Goal: Task Accomplishment & Management: Use online tool/utility

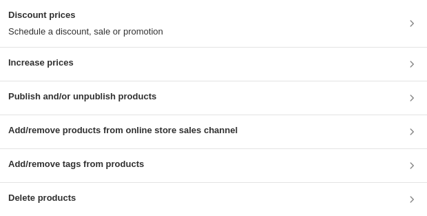
click at [103, 95] on h3 "Publish and/or unpublish products" at bounding box center [82, 97] width 148 height 14
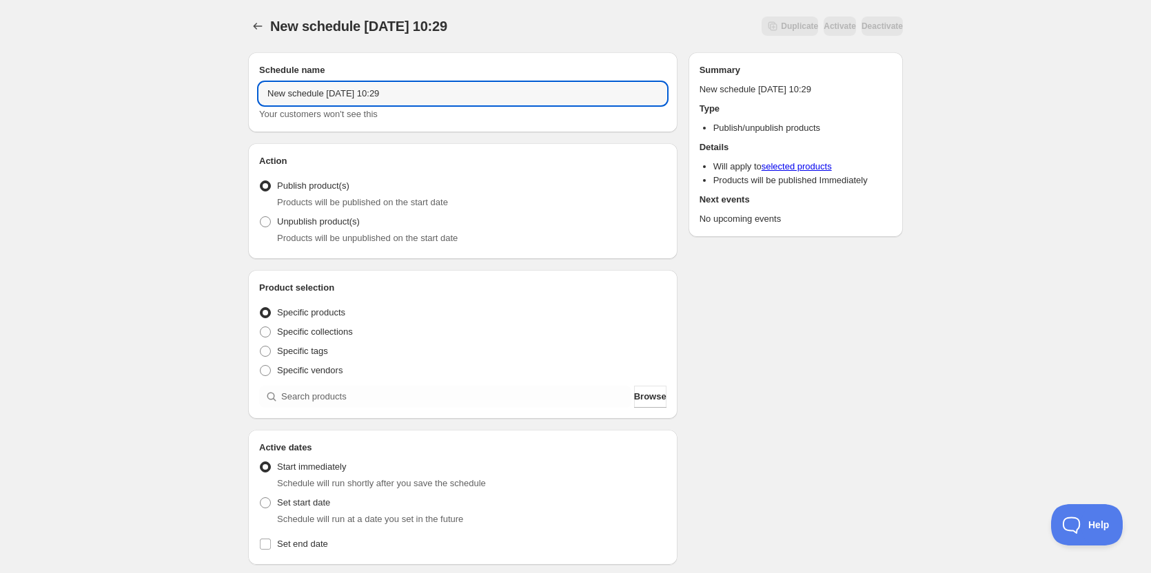
drag, startPoint x: 443, startPoint y: 91, endPoint x: 144, endPoint y: 101, distance: 299.3
click at [152, 101] on div "New schedule [DATE] 10:29. This page is ready New schedule [DATE] 10:29 Duplica…" at bounding box center [575, 525] width 1151 height 1050
type input "ON [DATE]"
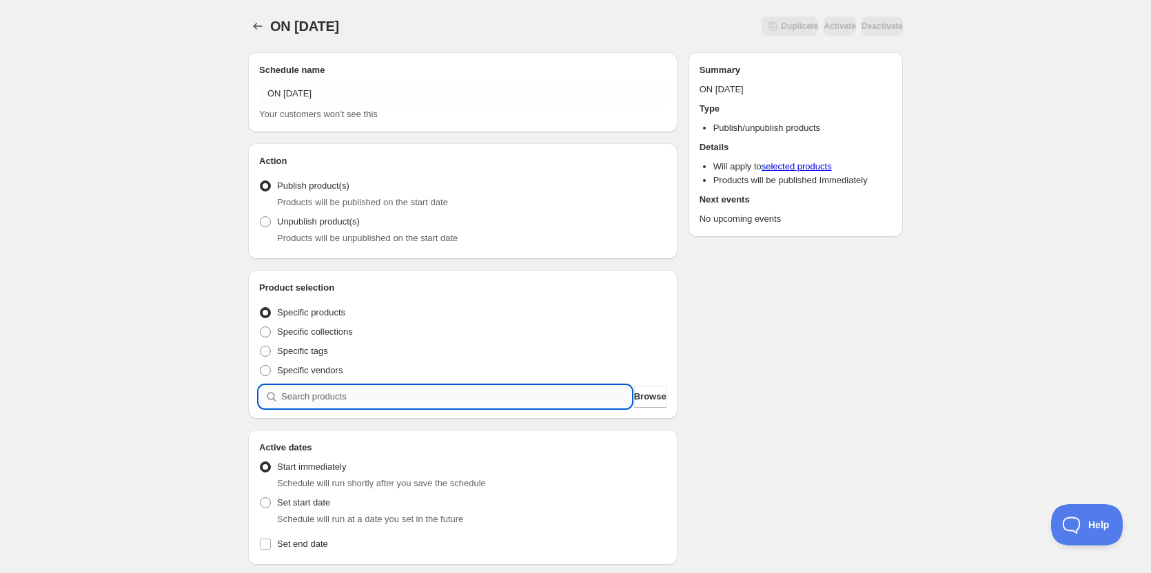
paste input "32 - Vegan Roasted Vegetable Lo Mein with Toasted Sesame and Edamame"
type input "32 - Vegan Roasted Vegetable Lo Mein with Toasted Sesame and Edamame"
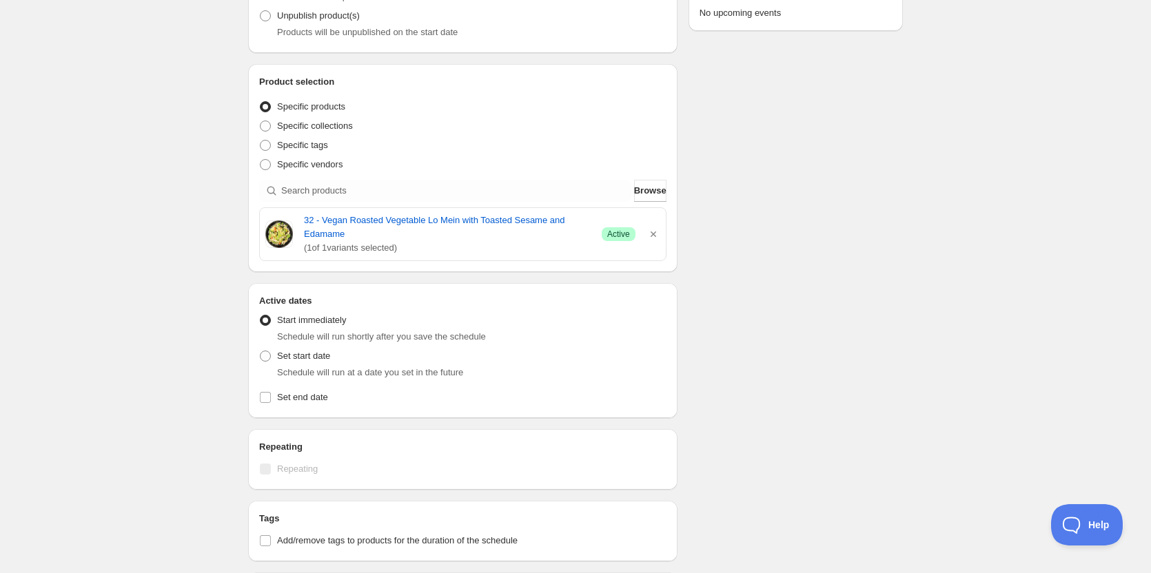
scroll to position [207, 0]
click at [264, 356] on span at bounding box center [265, 355] width 11 height 11
click at [260, 351] on input "Set start date" at bounding box center [260, 350] width 1 height 1
radio input "true"
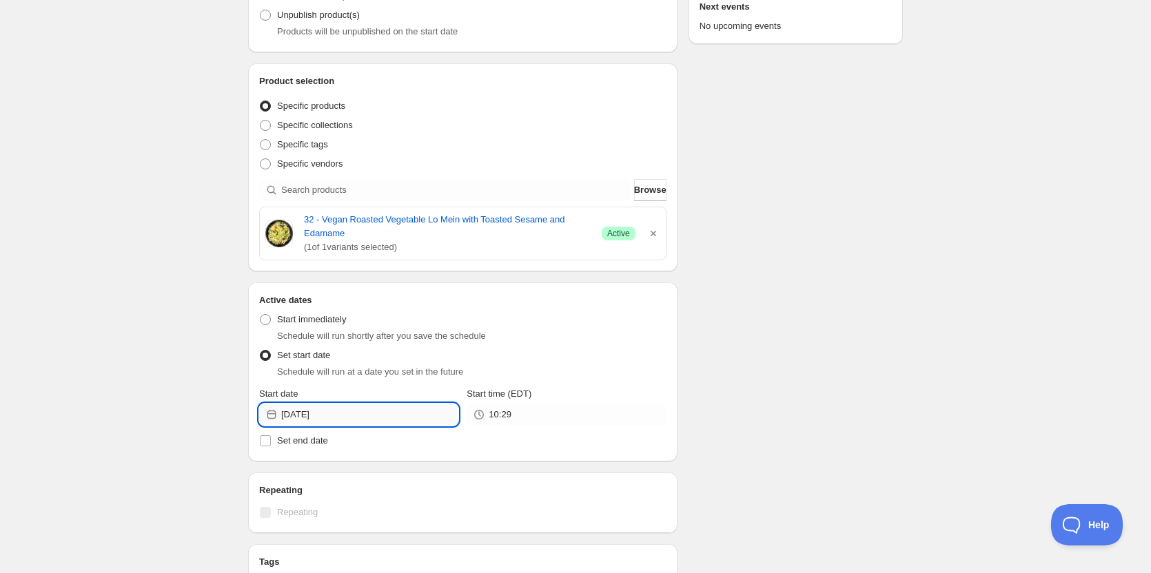
click at [362, 410] on input "[DATE]" at bounding box center [369, 415] width 177 height 22
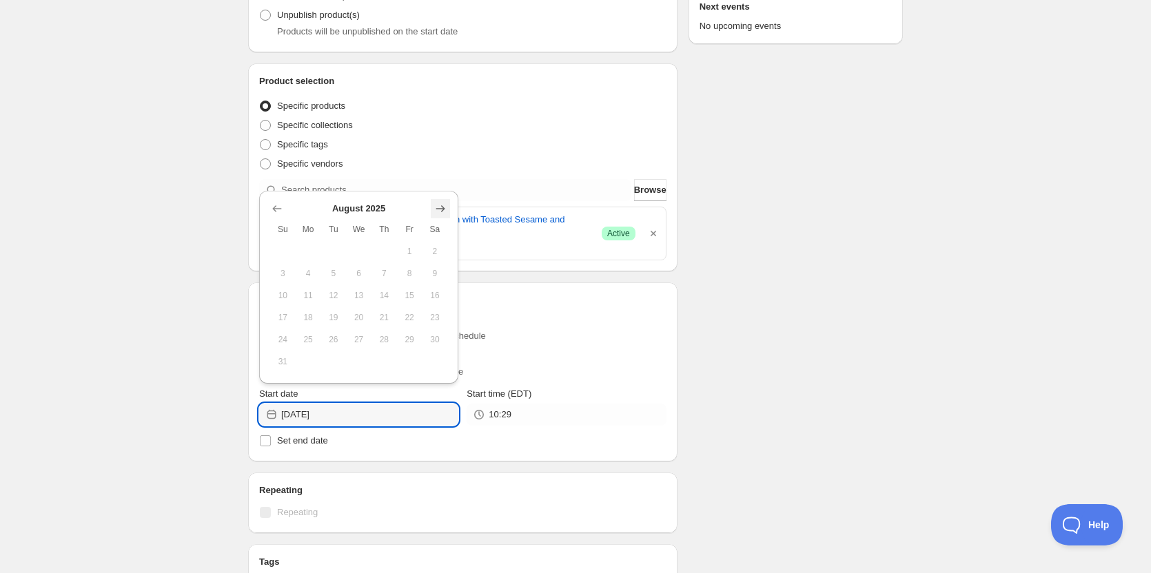
click at [440, 209] on icon "Show next month, September 2025" at bounding box center [440, 208] width 9 height 7
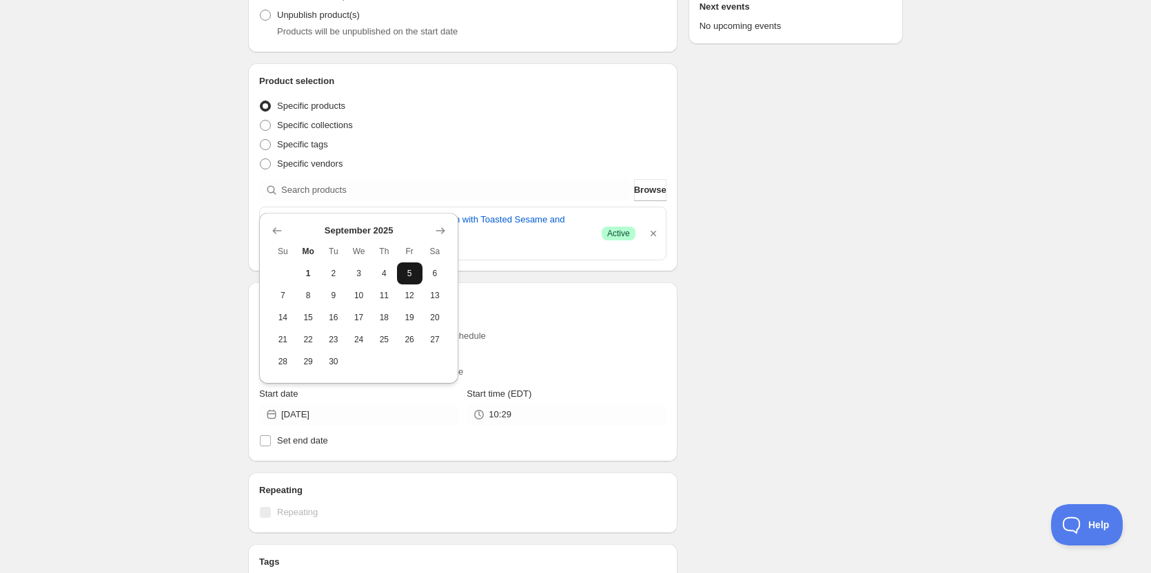
click at [414, 270] on span "5" at bounding box center [409, 273] width 14 height 11
type input "[DATE]"
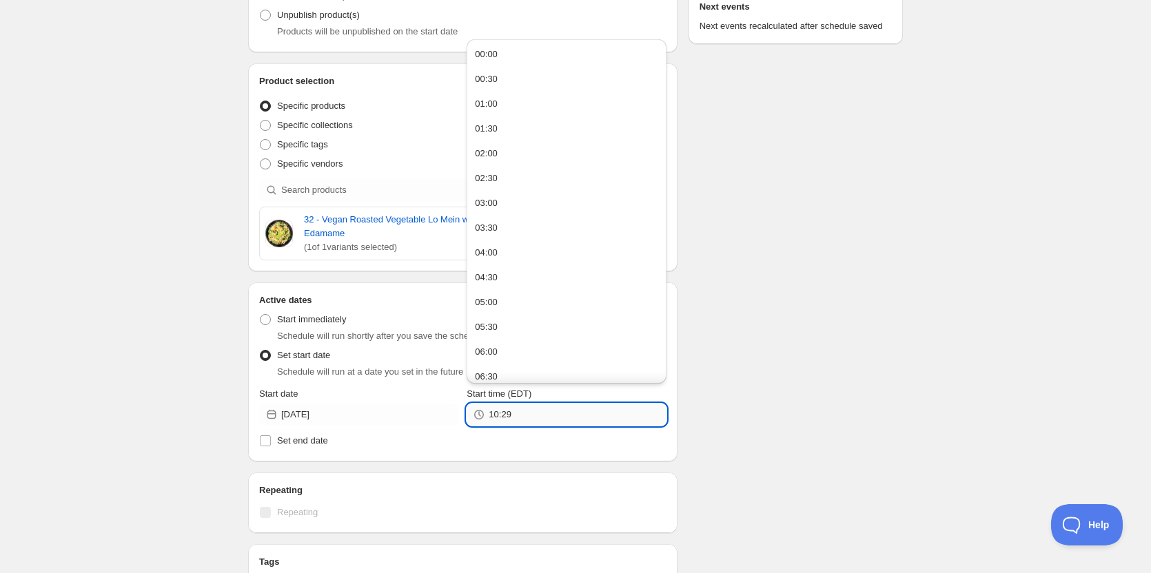
click at [555, 408] on input "10:29" at bounding box center [577, 415] width 177 height 22
click at [508, 340] on button "23:00" at bounding box center [566, 344] width 191 height 22
type input "23:00"
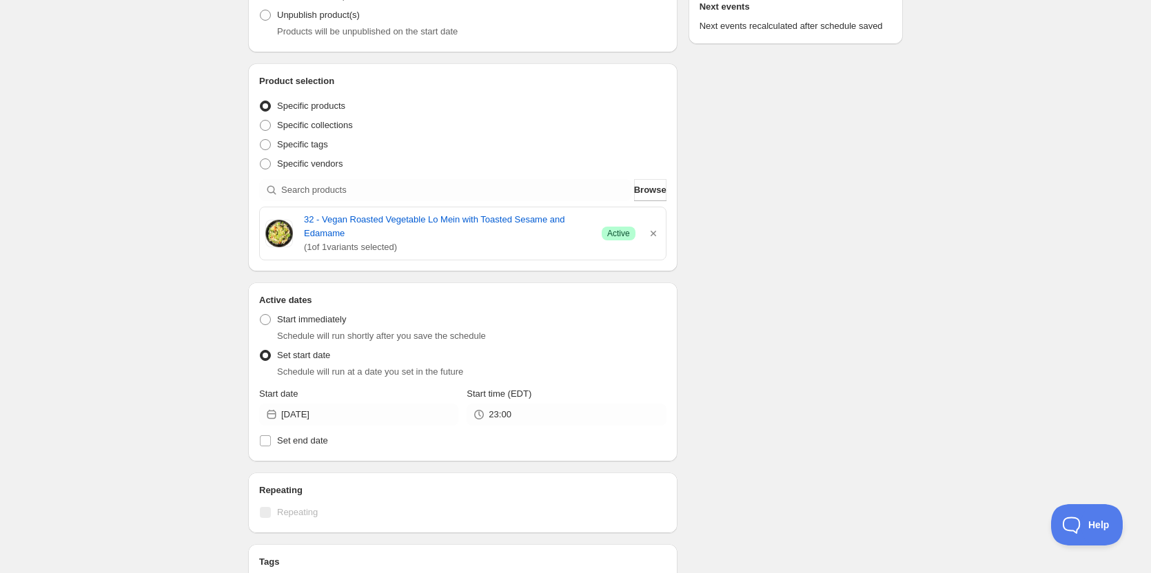
click at [896, 325] on div "Schedule name ON [DATE] Your customers won't see this Action Action Publish pro…" at bounding box center [570, 377] width 666 height 1085
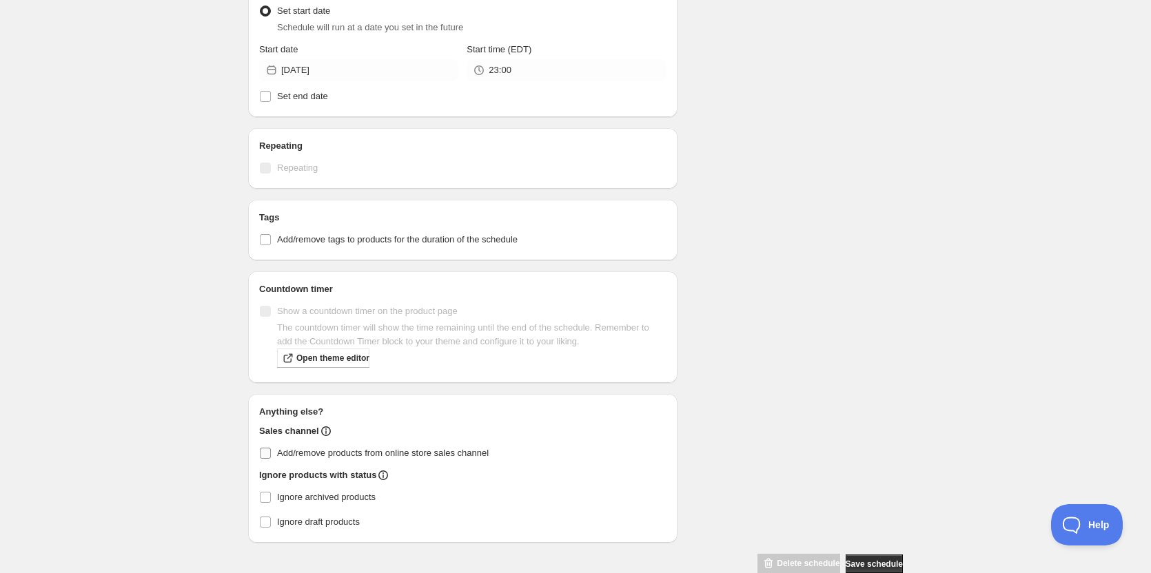
click at [265, 453] on input "Add/remove products from online store sales channel" at bounding box center [265, 453] width 11 height 11
checkbox input "true"
click at [897, 294] on div "Schedule name ON [DATE] Your customers won't see this Action Action Publish pro…" at bounding box center [570, 32] width 666 height 1085
click at [868, 564] on span "Save schedule" at bounding box center [874, 564] width 57 height 11
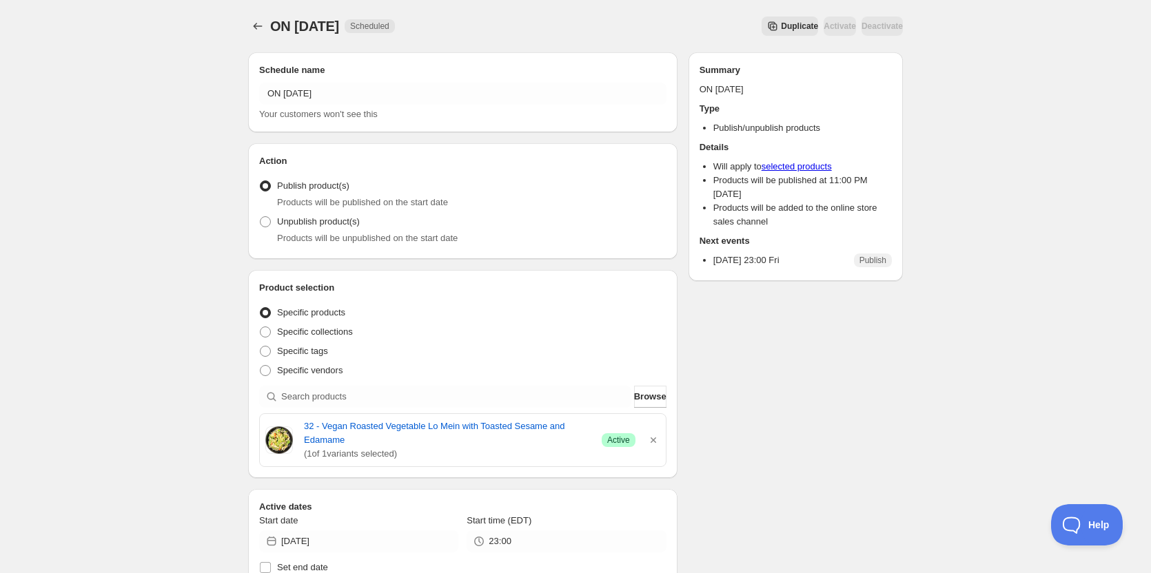
click at [214, 234] on div "ON [DATE]. This page is ready ON [DATE] Scheduled Duplicate Activate Deactivate…" at bounding box center [575, 537] width 1151 height 1074
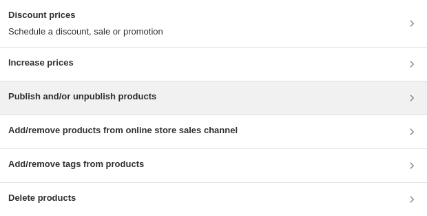
click at [92, 100] on h3 "Publish and/or unpublish products" at bounding box center [82, 97] width 148 height 14
